Goal: Navigation & Orientation: Find specific page/section

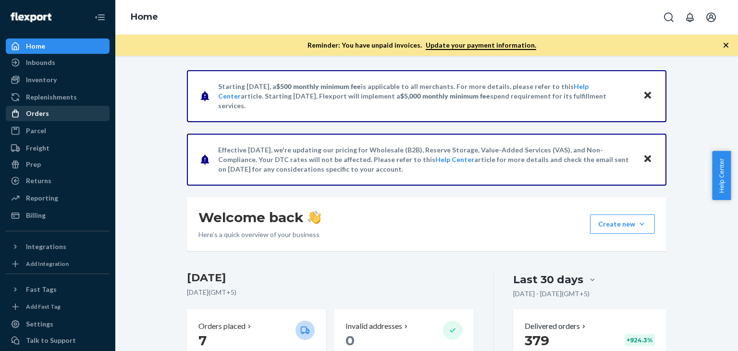
click at [36, 112] on div "Orders" at bounding box center [37, 114] width 23 height 10
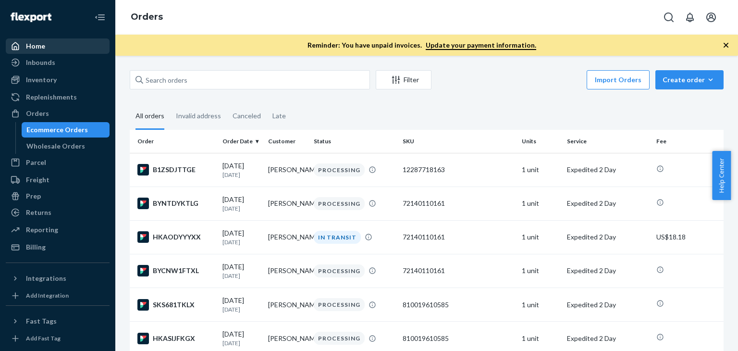
click at [49, 51] on div "Home" at bounding box center [58, 45] width 102 height 13
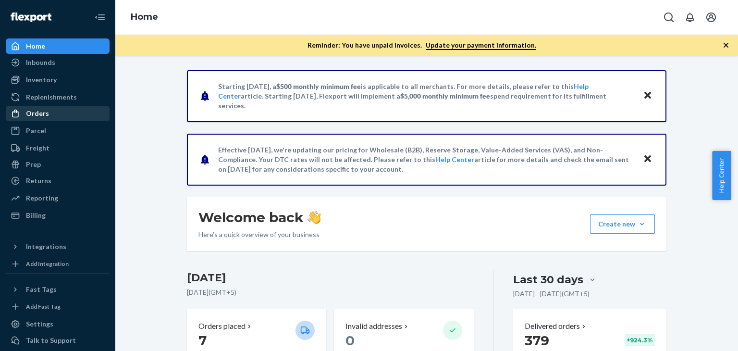
click at [42, 116] on div "Orders" at bounding box center [37, 114] width 23 height 10
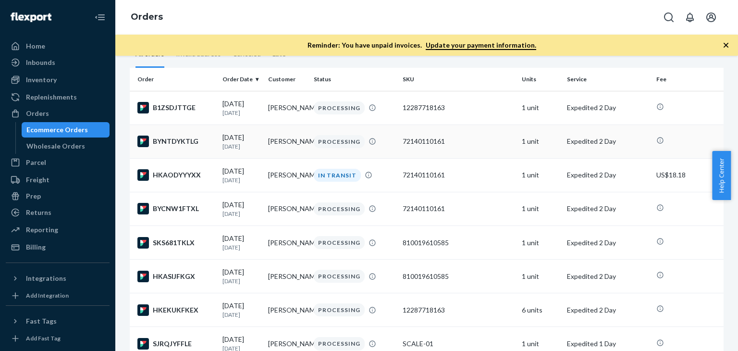
scroll to position [48, 0]
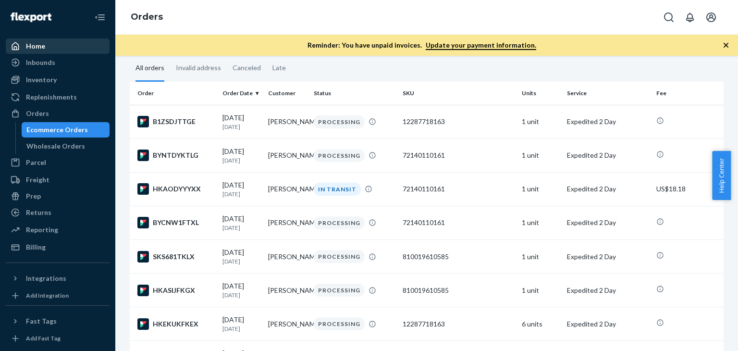
click at [44, 49] on div "Home" at bounding box center [35, 46] width 19 height 10
